Goal: Task Accomplishment & Management: Complete application form

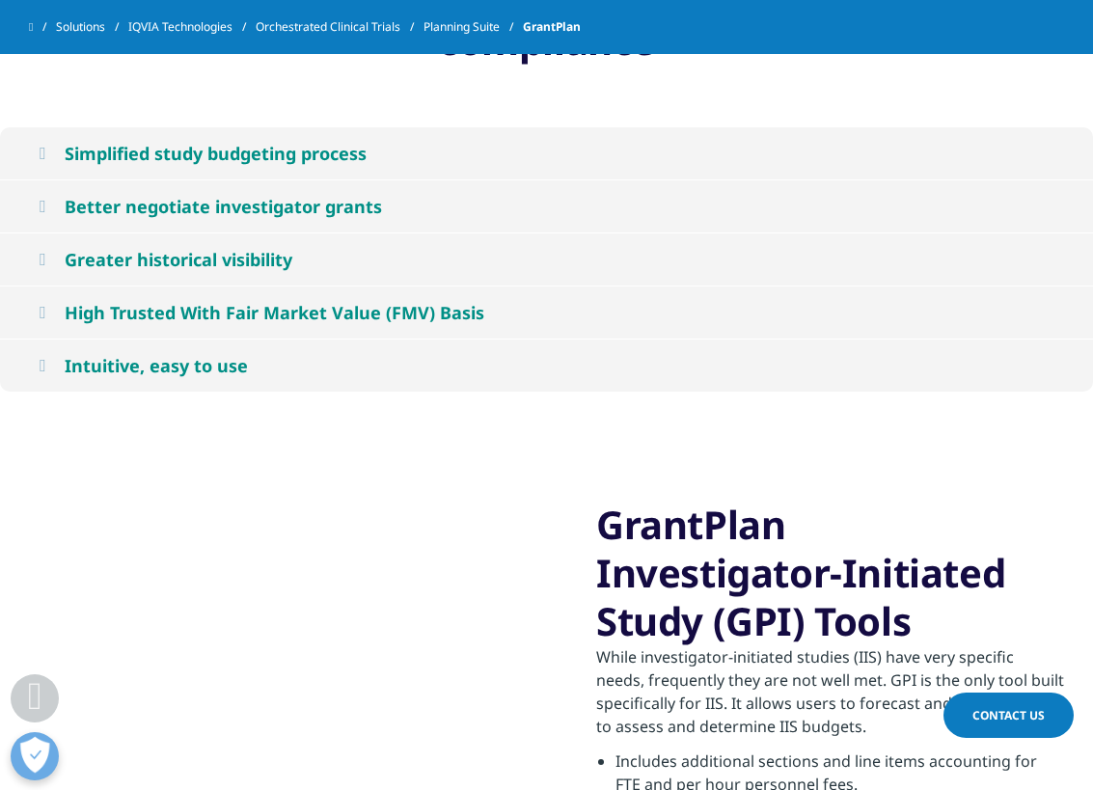
scroll to position [1938, 0]
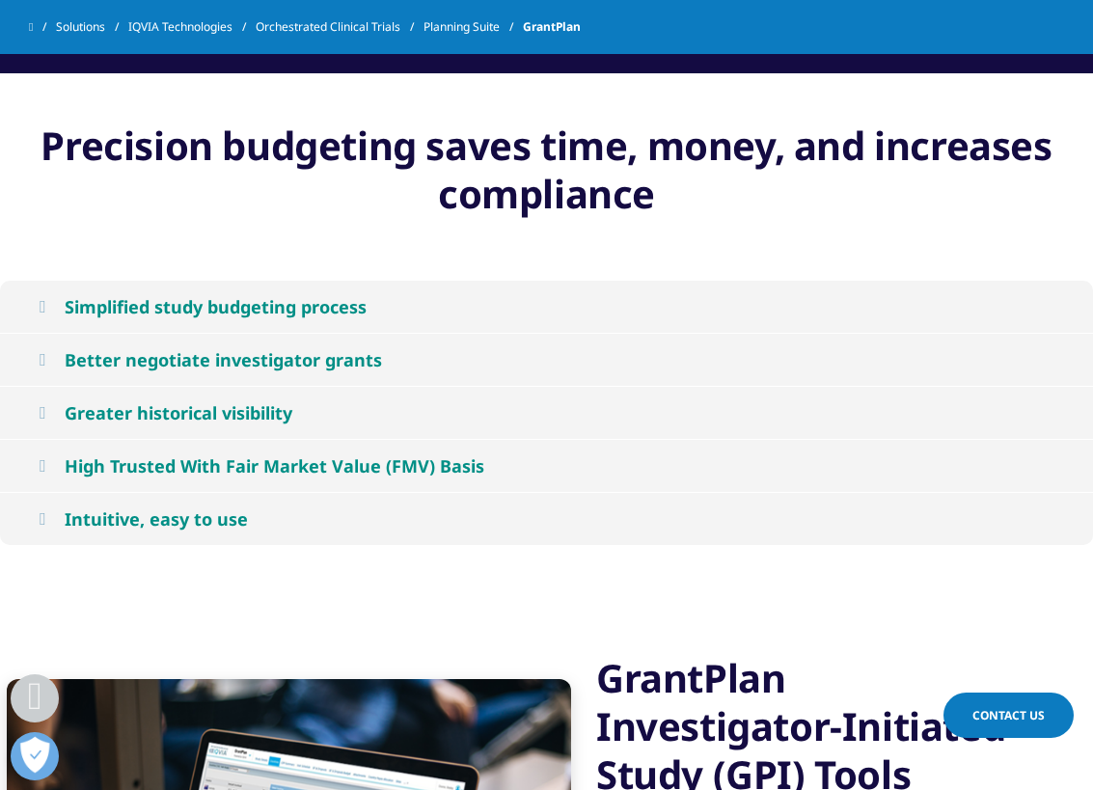
click at [139, 459] on div "High Trusted With Fair Market Value (FMV) Basis" at bounding box center [275, 465] width 420 height 23
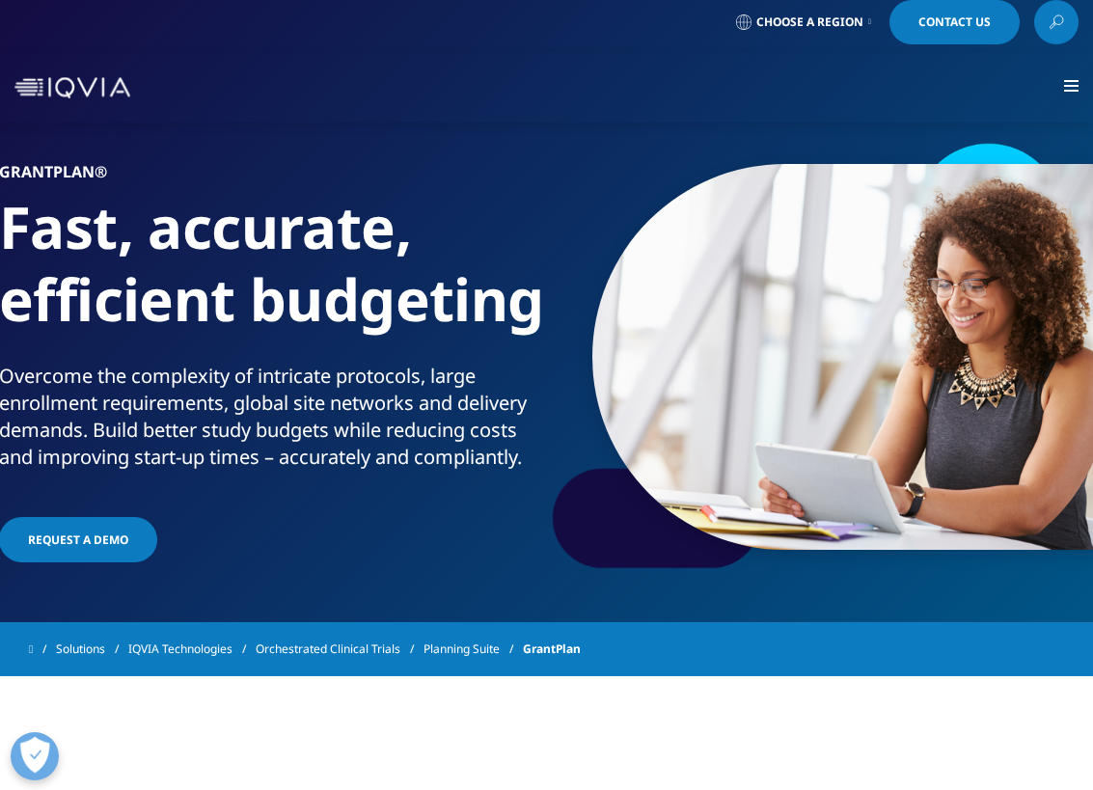
scroll to position [0, 0]
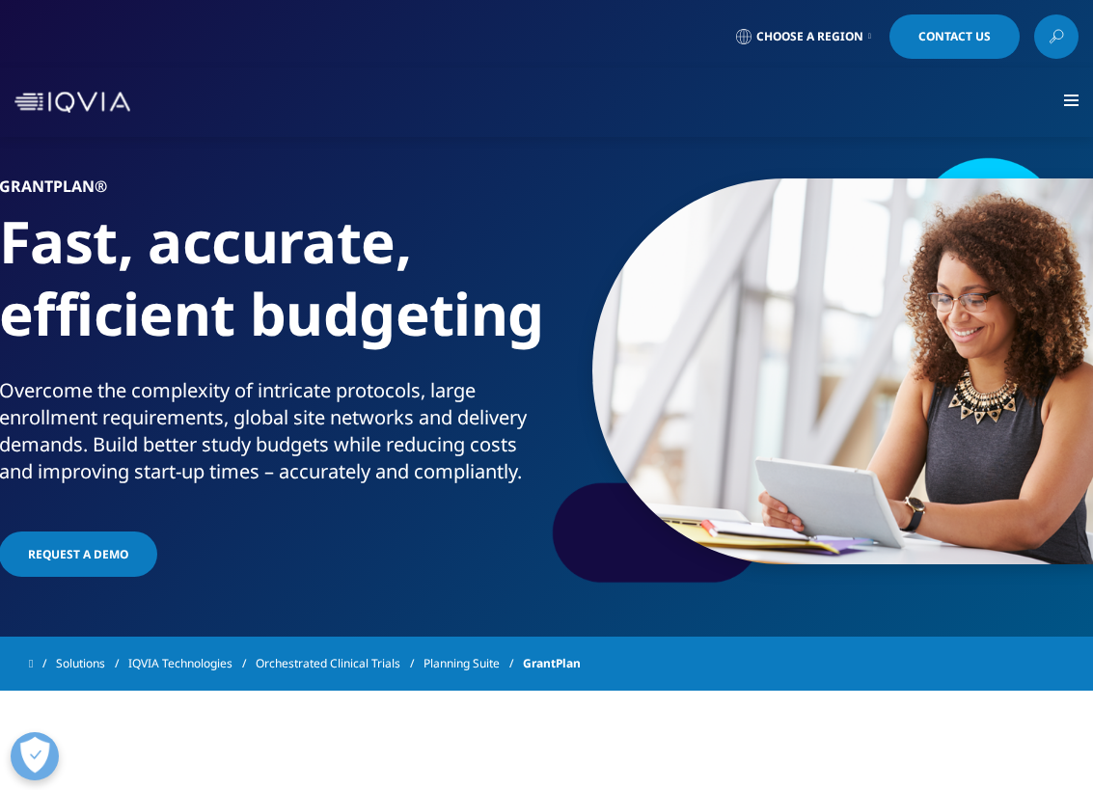
click at [103, 543] on link "Request a Demo" at bounding box center [78, 554] width 158 height 45
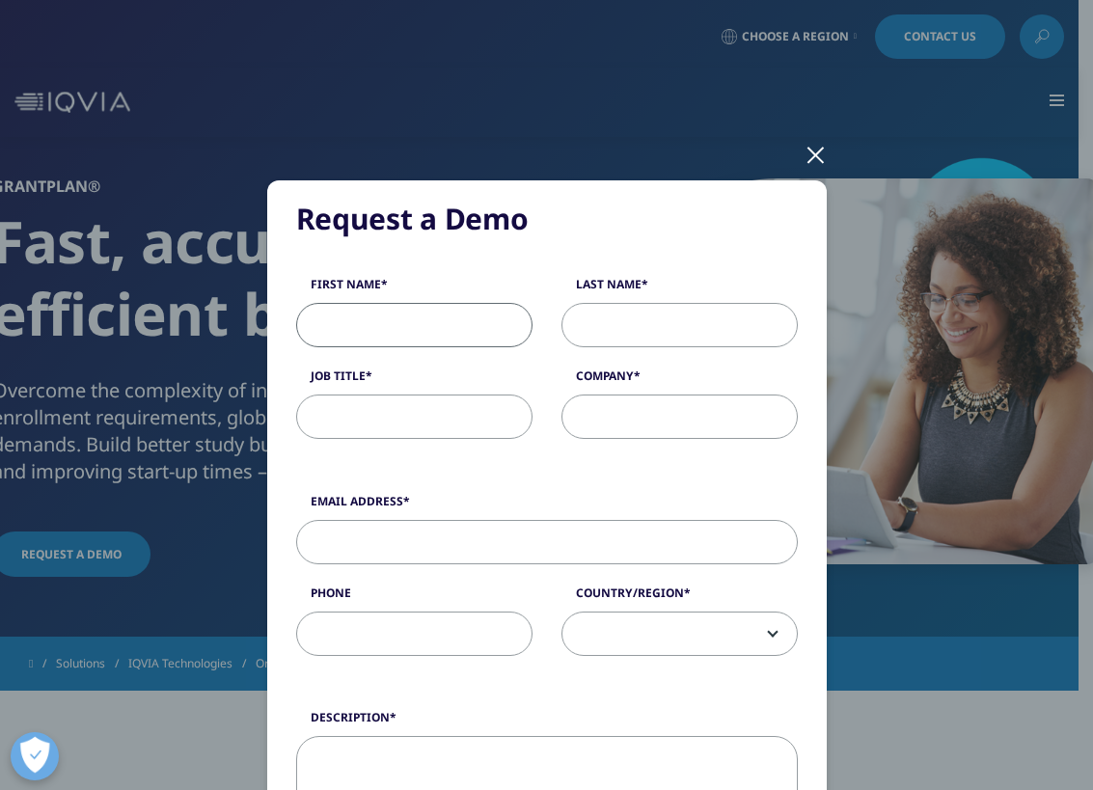
click at [440, 322] on input "First Name" at bounding box center [414, 325] width 236 height 44
type input "[PERSON_NAME]"
type input "Paris 127 LLC"
type input "[EMAIL_ADDRESS][DOMAIN_NAME]"
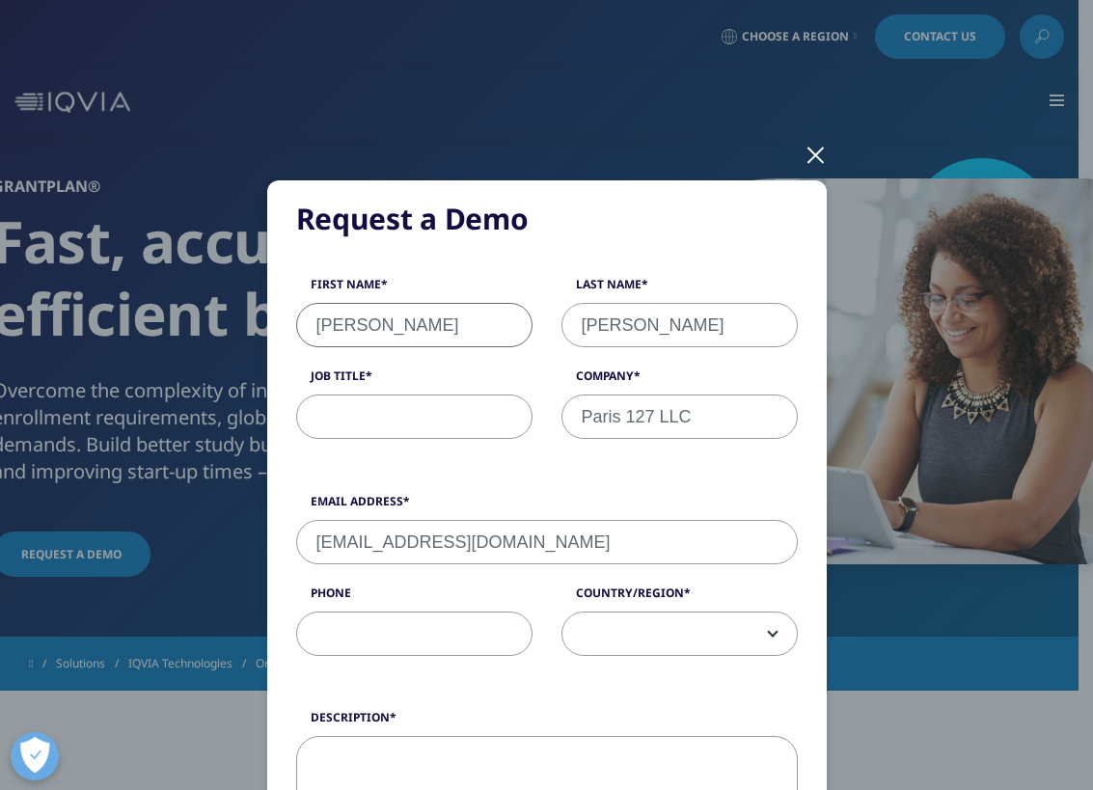
type input "9089003160"
select select "[GEOGRAPHIC_DATA]"
click at [716, 419] on input "Paris 127 LLC" at bounding box center [680, 417] width 236 height 44
drag, startPoint x: 716, startPoint y: 419, endPoint x: 546, endPoint y: 417, distance: 169.8
click at [547, 417] on div "Company Paris 127 LLC" at bounding box center [679, 403] width 265 height 71
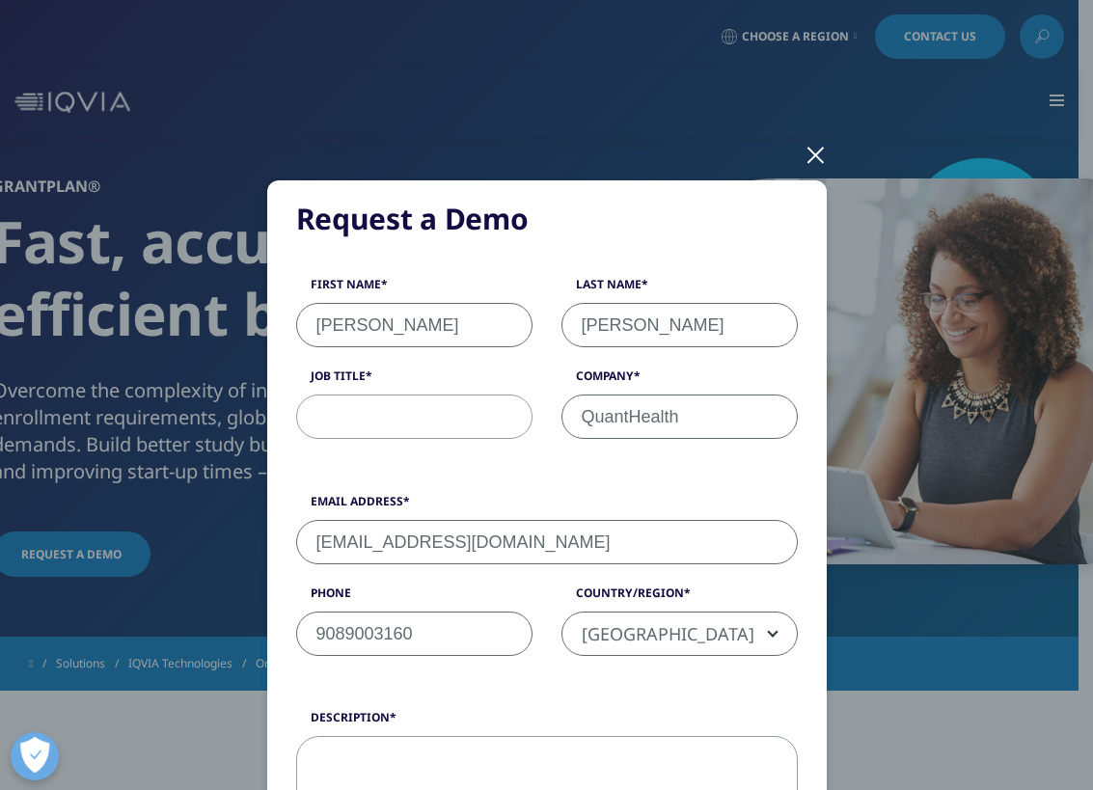
type input "QuantHealth"
drag, startPoint x: 518, startPoint y: 540, endPoint x: 265, endPoint y: 552, distance: 253.0
click at [267, 552] on div "Request a Demo Request a Demo First Name [PERSON_NAME] Last Name [PERSON_NAME] …" at bounding box center [547, 731] width 560 height 1102
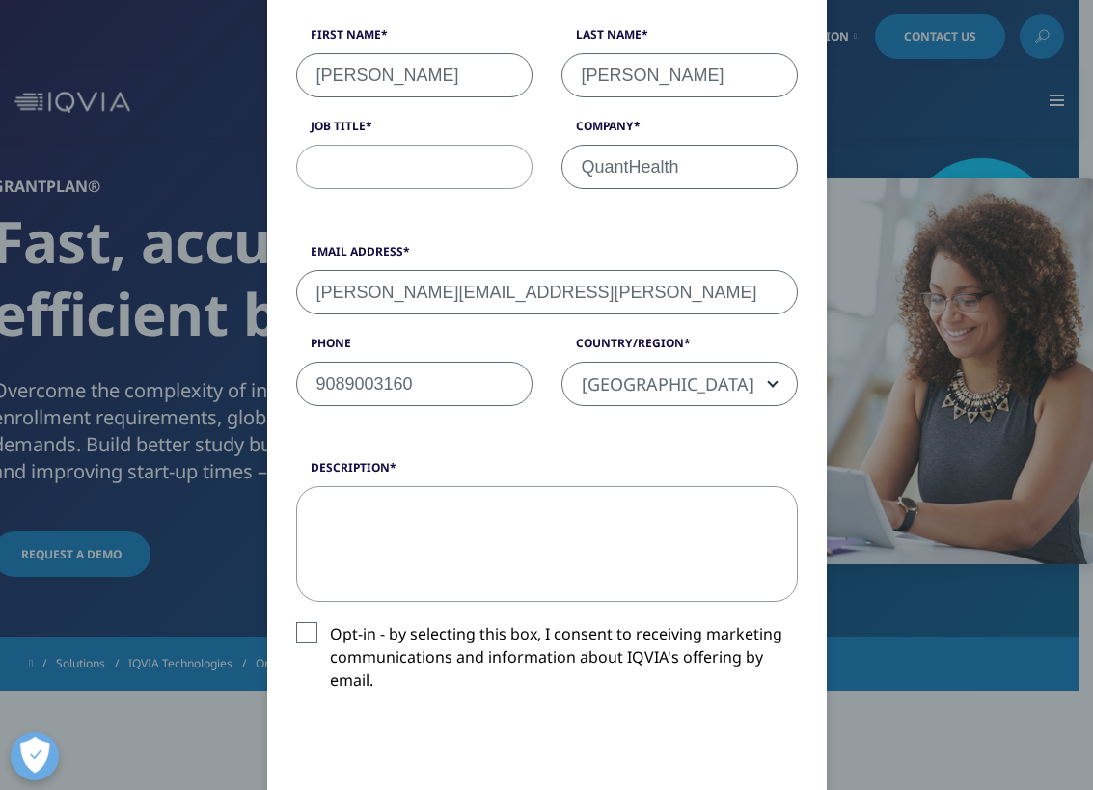
scroll to position [329, 0]
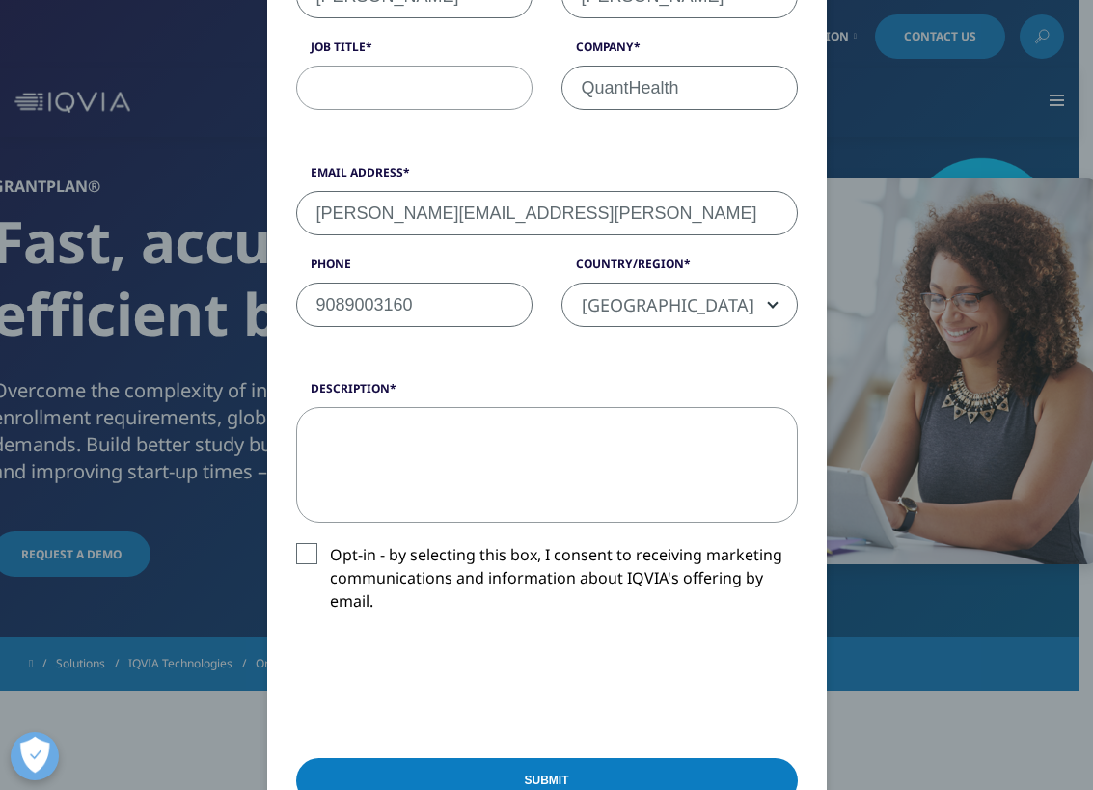
type input "[PERSON_NAME][EMAIL_ADDRESS][PERSON_NAME]"
click at [447, 439] on textarea "Description" at bounding box center [547, 465] width 502 height 116
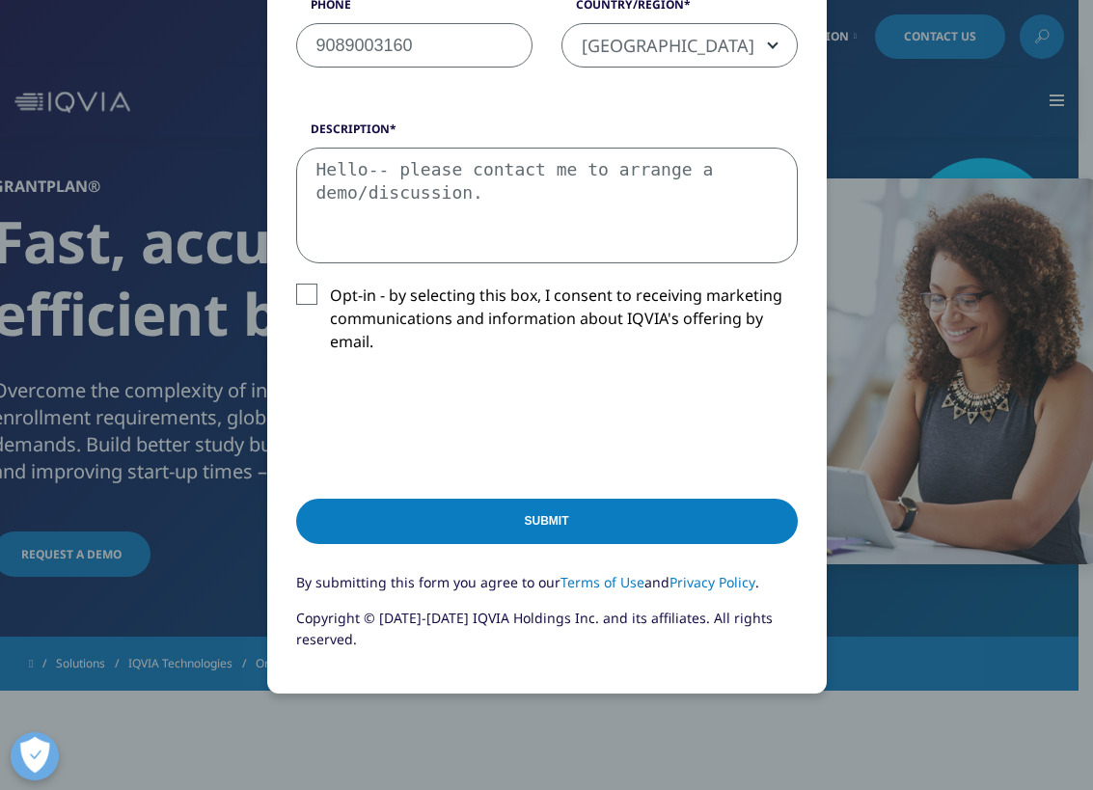
type textarea "Hello-- please contact me to arrange a demo/discussion."
click at [482, 532] on input "Submit" at bounding box center [547, 521] width 502 height 45
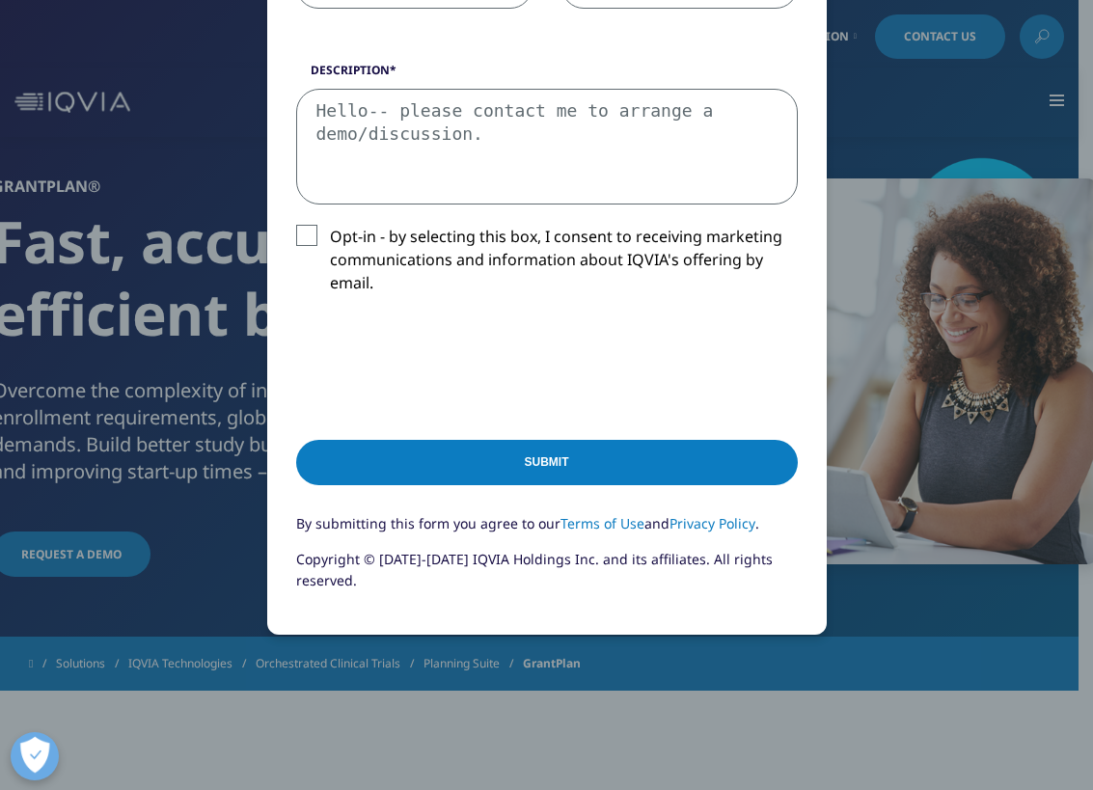
scroll to position [657, 0]
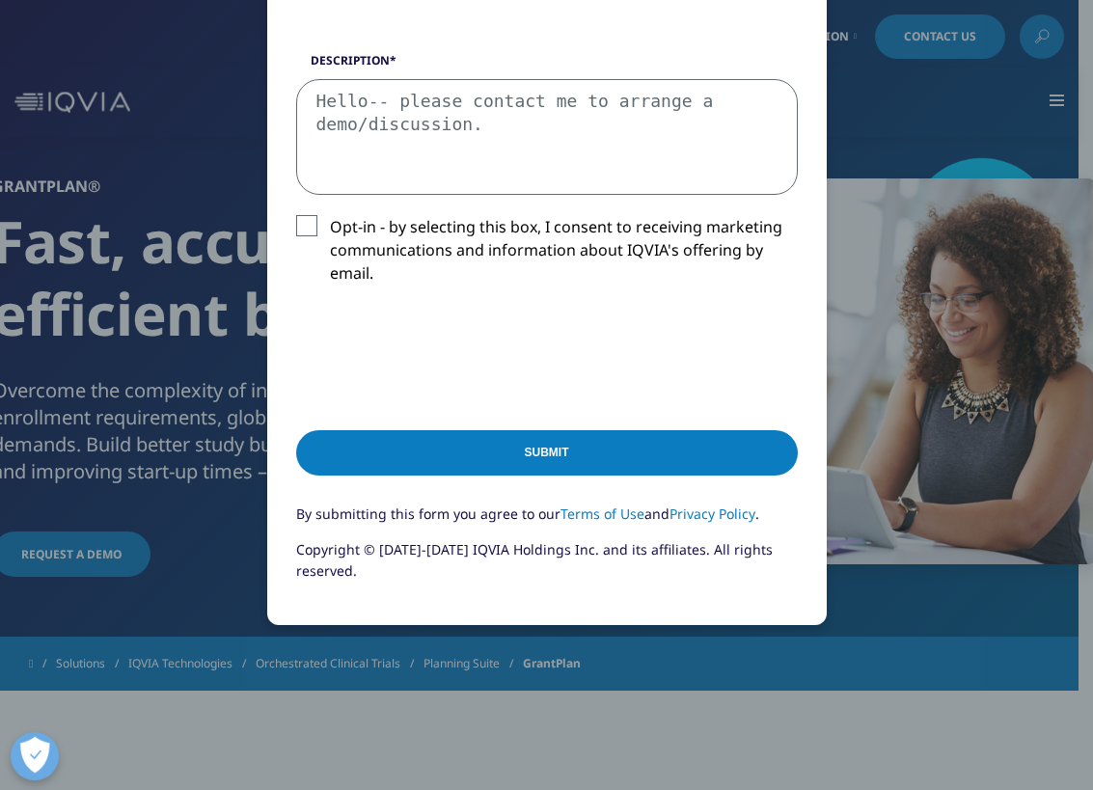
type input "head of clinical development"
click at [534, 458] on input "Submit" at bounding box center [547, 452] width 502 height 45
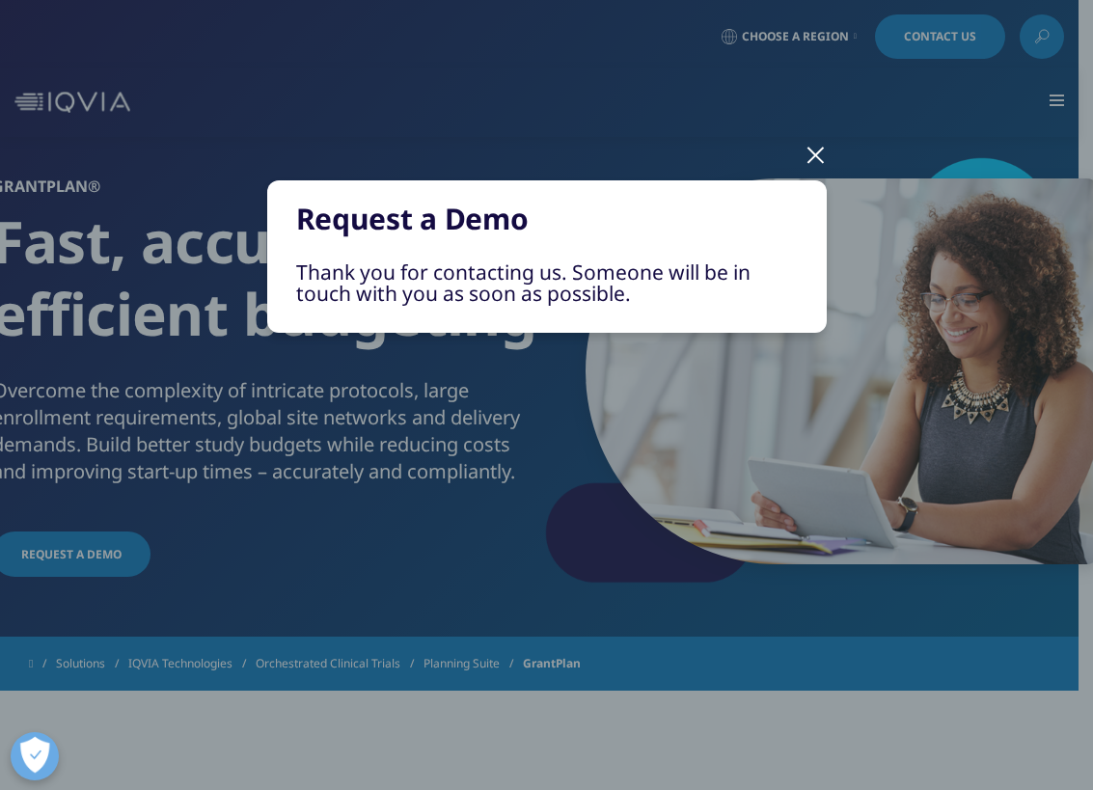
scroll to position [0, 0]
click at [810, 156] on div at bounding box center [816, 153] width 22 height 53
